Goal: Task Accomplishment & Management: Manage account settings

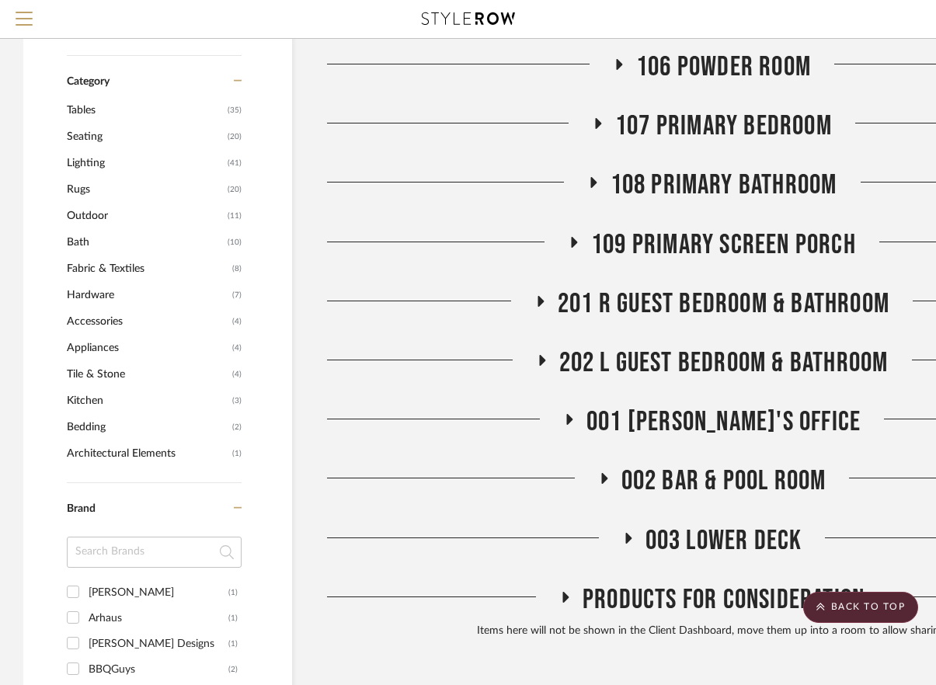
scroll to position [856, 0]
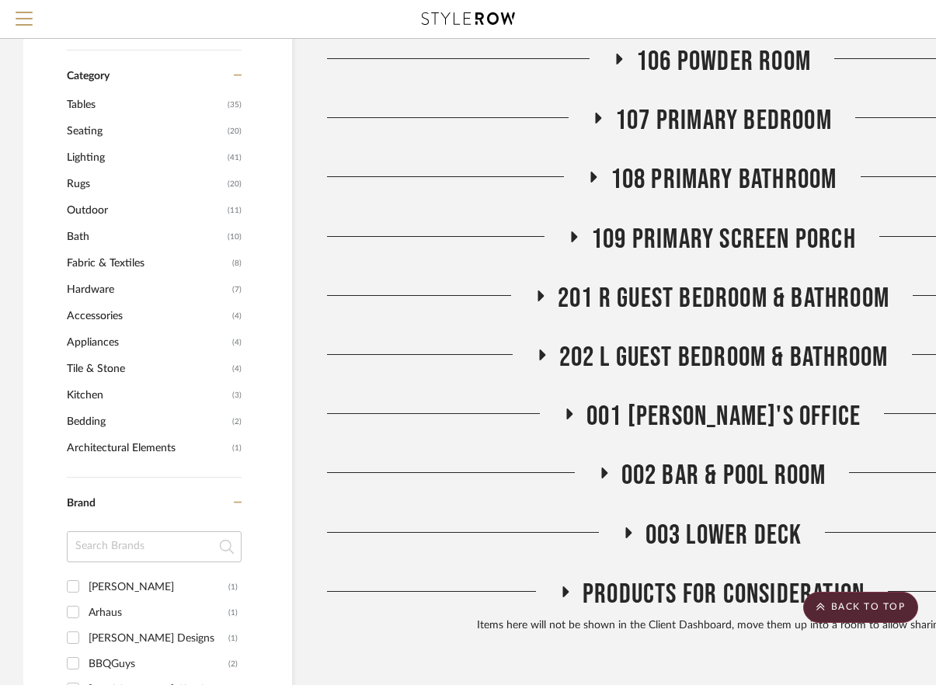
click at [638, 104] on span "107 Primary Bedroom" at bounding box center [723, 120] width 217 height 33
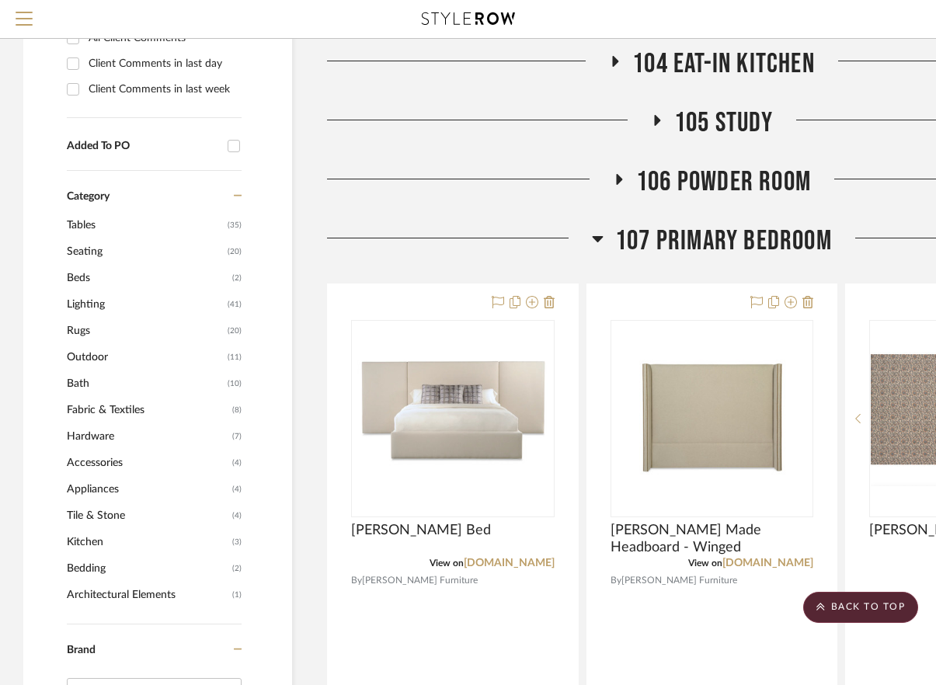
scroll to position [736, 0]
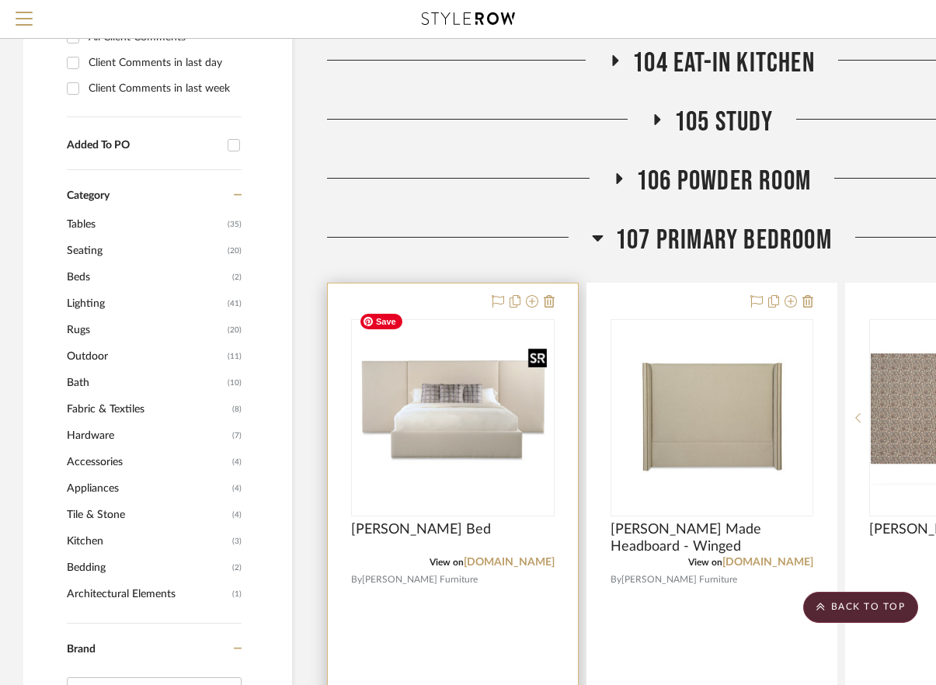
click at [513, 399] on div at bounding box center [452, 417] width 203 height 197
click at [450, 432] on img "0" at bounding box center [453, 418] width 200 height 145
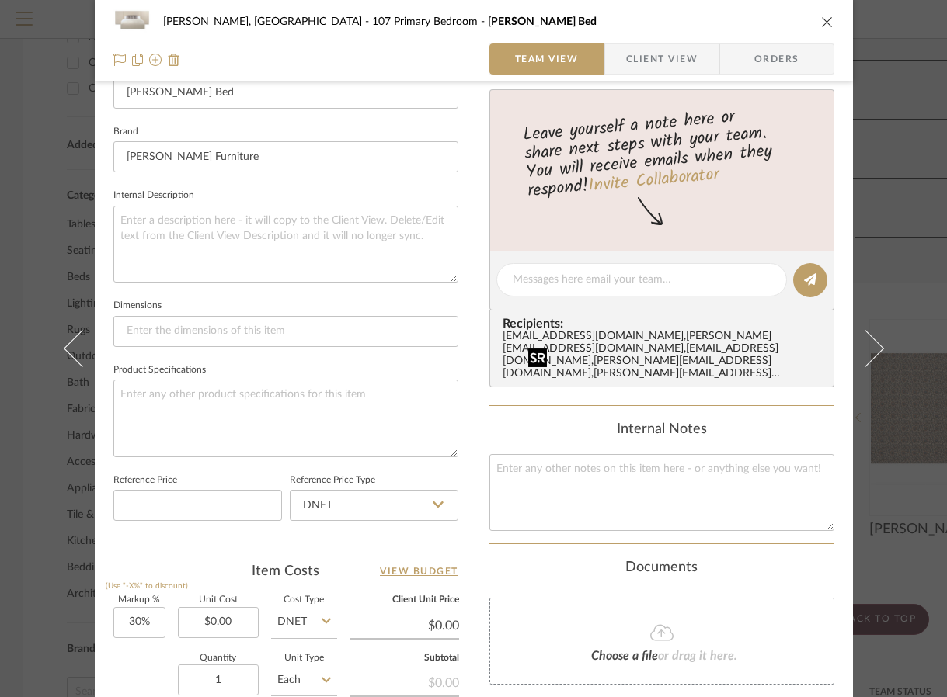
scroll to position [335, 0]
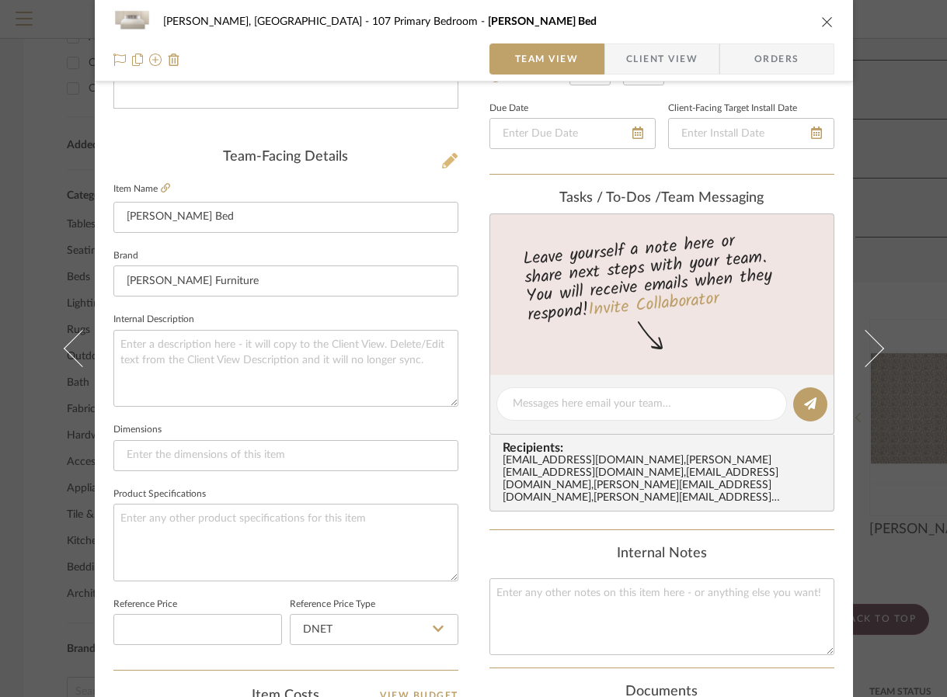
click at [442, 162] on icon at bounding box center [450, 161] width 16 height 16
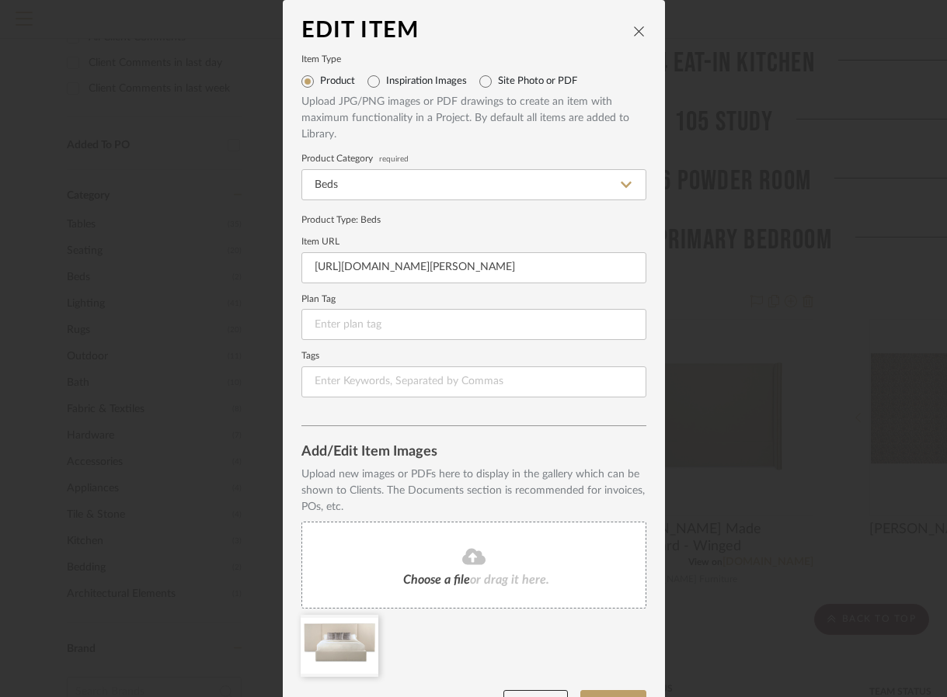
click at [632, 24] on button "close" at bounding box center [639, 31] width 14 height 14
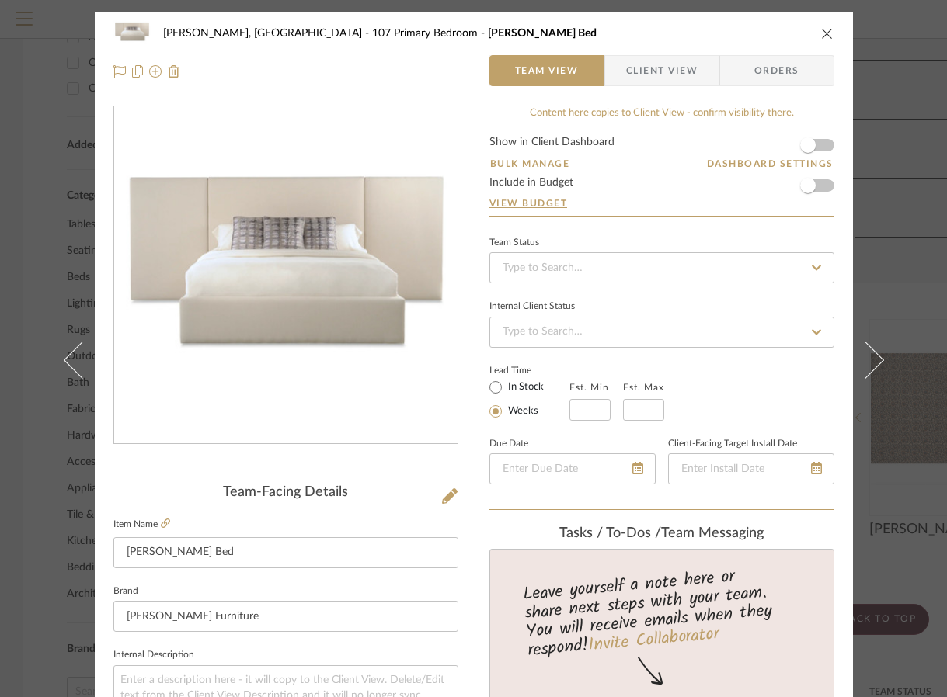
click at [821, 30] on icon "close" at bounding box center [827, 33] width 12 height 12
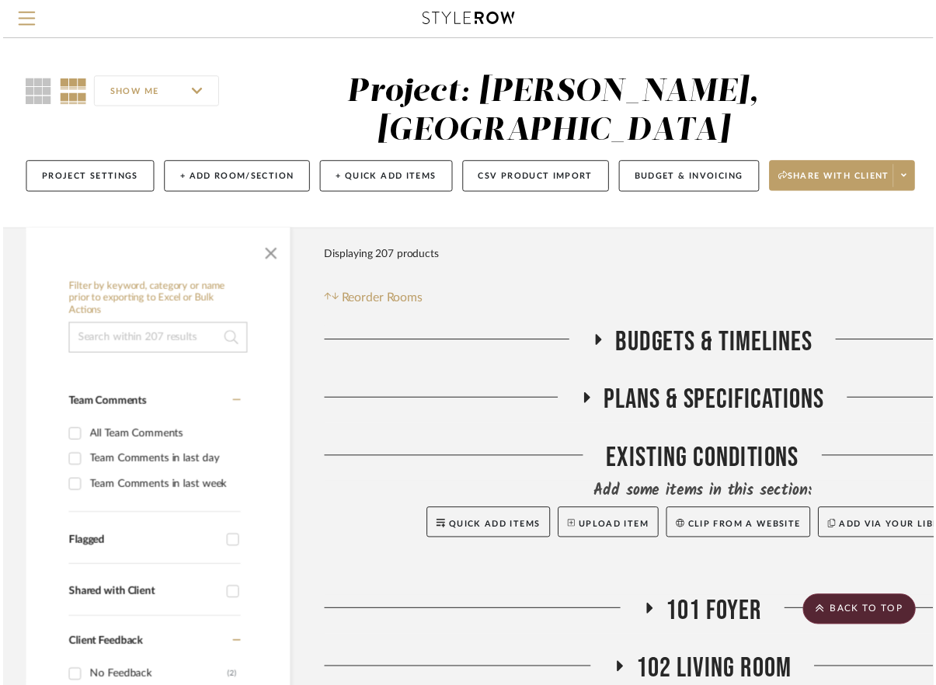
scroll to position [736, 0]
